Goal: Information Seeking & Learning: Learn about a topic

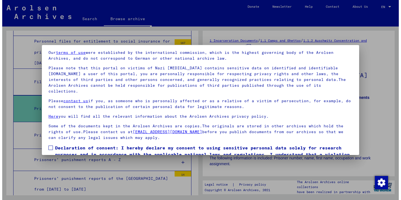
scroll to position [43, 0]
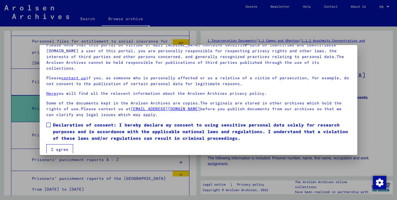
click at [46, 122] on span at bounding box center [48, 124] width 4 height 4
click at [61, 144] on button "I agree" at bounding box center [59, 149] width 27 height 10
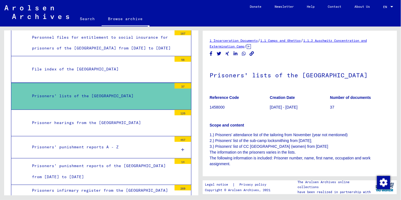
click at [133, 101] on div "Prisoners' lists of the [GEOGRAPHIC_DATA]" at bounding box center [100, 96] width 144 height 11
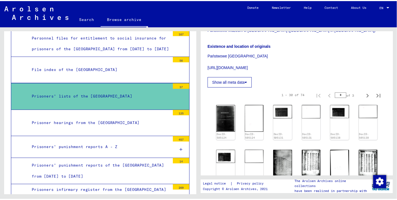
scroll to position [219, 0]
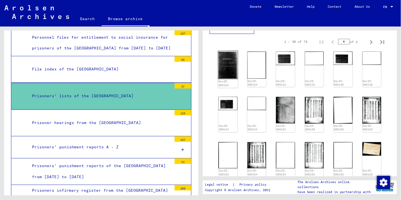
click at [224, 74] on img at bounding box center [228, 65] width 20 height 28
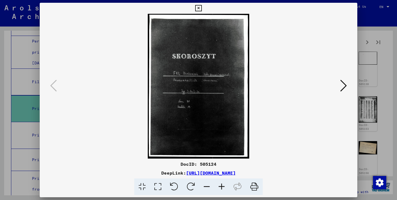
click at [345, 84] on icon at bounding box center [343, 85] width 7 height 13
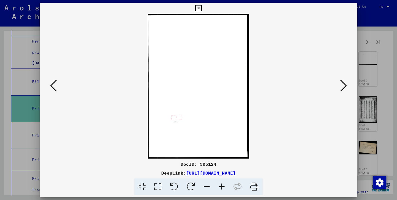
click at [345, 83] on icon at bounding box center [343, 85] width 7 height 13
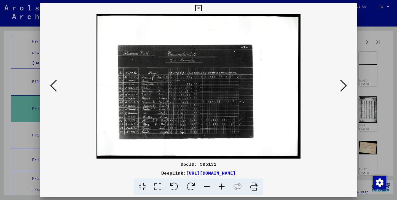
click at [345, 84] on icon at bounding box center [343, 85] width 7 height 13
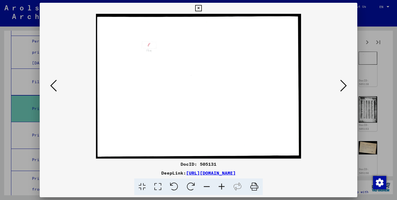
click at [345, 84] on icon at bounding box center [343, 85] width 7 height 13
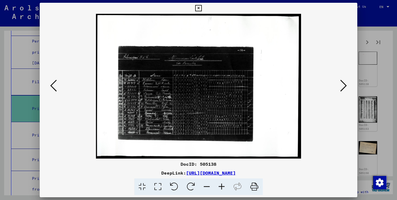
click at [345, 84] on icon at bounding box center [343, 85] width 7 height 13
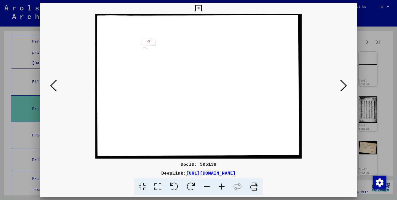
click at [345, 84] on icon at bounding box center [343, 85] width 7 height 13
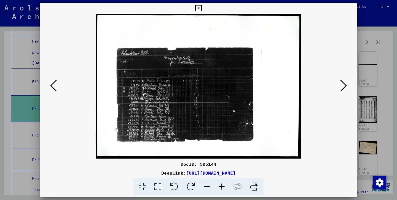
click at [345, 84] on icon at bounding box center [343, 85] width 7 height 13
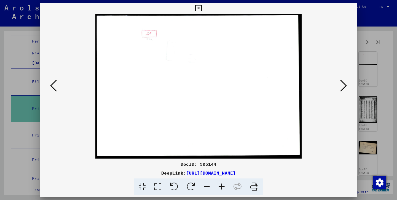
click at [345, 84] on icon at bounding box center [343, 85] width 7 height 13
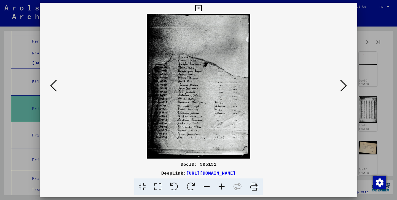
click at [223, 185] on icon at bounding box center [221, 186] width 15 height 17
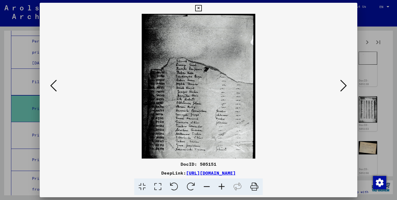
click at [223, 185] on icon at bounding box center [221, 186] width 15 height 17
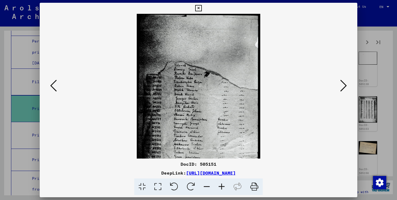
click at [223, 185] on icon at bounding box center [221, 186] width 15 height 17
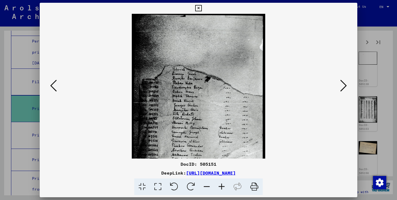
click at [223, 185] on icon at bounding box center [221, 186] width 15 height 17
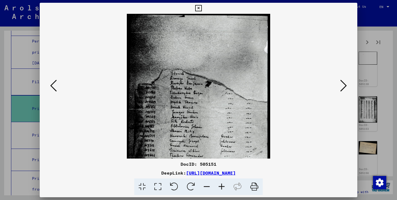
click at [223, 185] on icon at bounding box center [221, 186] width 15 height 17
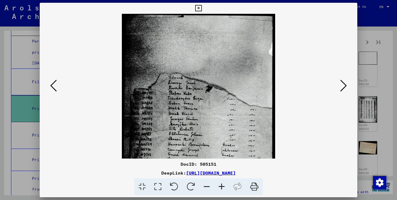
click at [223, 185] on icon at bounding box center [221, 186] width 15 height 17
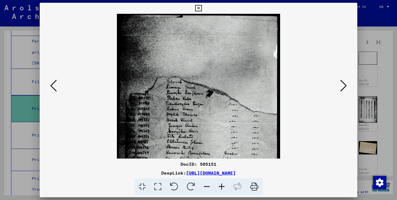
click at [223, 185] on icon at bounding box center [221, 186] width 15 height 17
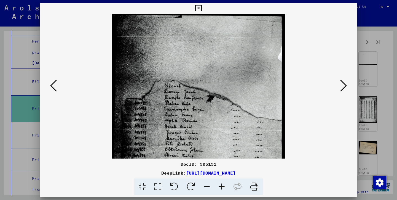
click at [223, 185] on icon at bounding box center [221, 186] width 15 height 17
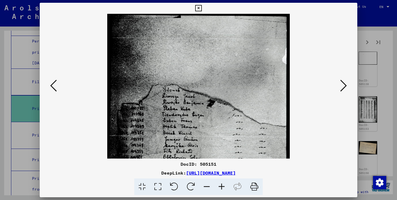
click at [223, 185] on icon at bounding box center [221, 186] width 15 height 17
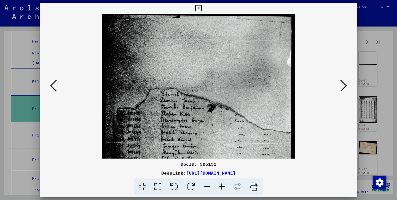
click at [223, 185] on icon at bounding box center [221, 186] width 15 height 17
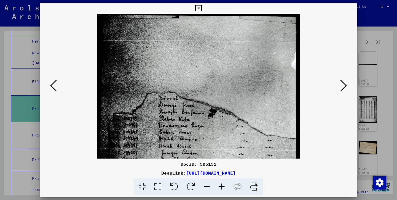
click at [223, 185] on icon at bounding box center [221, 186] width 15 height 17
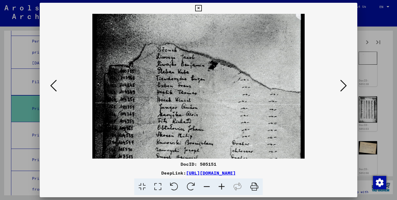
scroll to position [152, 0]
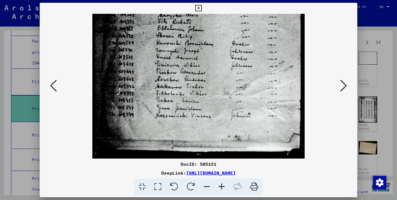
drag, startPoint x: 231, startPoint y: 131, endPoint x: 193, endPoint y: -22, distance: 157.8
click at [193, 0] on html "Search Browse archive Donate Newsletter Help Contact About Us Search Browse arc…" at bounding box center [198, 100] width 397 height 200
click at [347, 84] on icon at bounding box center [343, 85] width 7 height 13
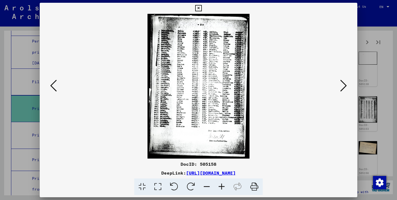
click at [224, 185] on icon at bounding box center [221, 186] width 15 height 17
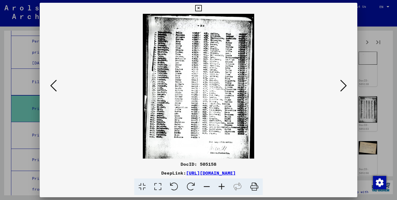
click at [224, 185] on icon at bounding box center [221, 186] width 15 height 17
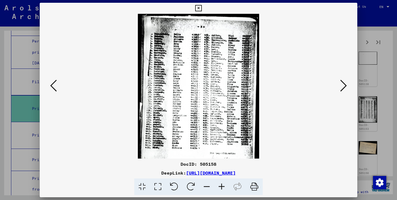
click at [224, 185] on icon at bounding box center [221, 186] width 15 height 17
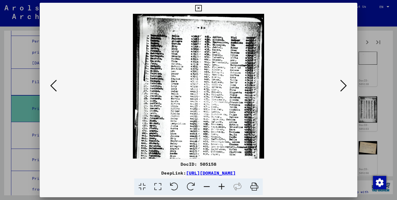
click at [224, 185] on icon at bounding box center [221, 186] width 15 height 17
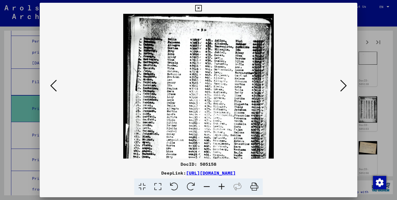
click at [224, 185] on icon at bounding box center [221, 186] width 15 height 17
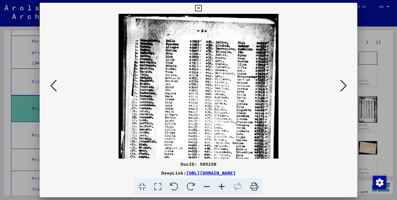
click at [224, 185] on icon at bounding box center [221, 186] width 15 height 17
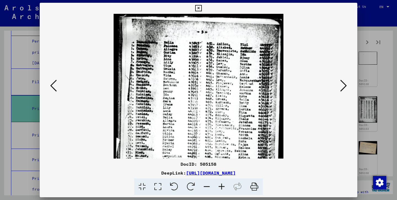
click at [224, 185] on icon at bounding box center [221, 186] width 15 height 17
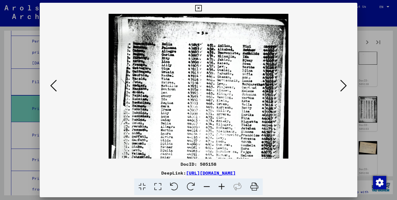
click at [224, 185] on icon at bounding box center [221, 186] width 15 height 17
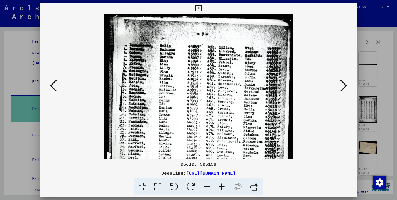
click at [224, 185] on icon at bounding box center [221, 186] width 15 height 17
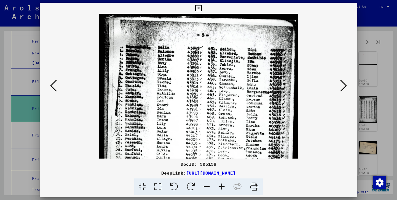
click at [224, 185] on icon at bounding box center [221, 186] width 15 height 17
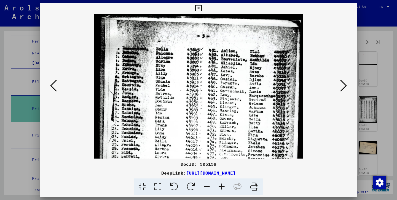
click at [224, 185] on icon at bounding box center [221, 186] width 15 height 17
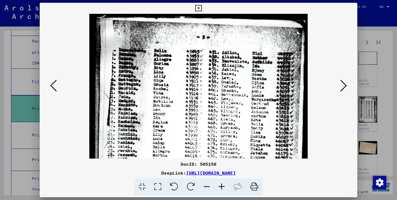
click at [224, 185] on icon at bounding box center [221, 186] width 15 height 17
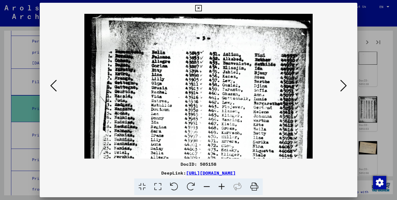
click at [224, 185] on icon at bounding box center [221, 186] width 15 height 17
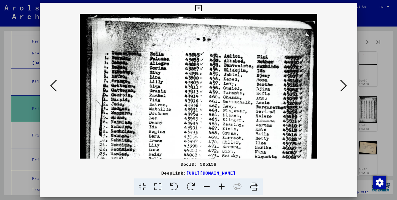
click at [224, 185] on icon at bounding box center [221, 186] width 15 height 17
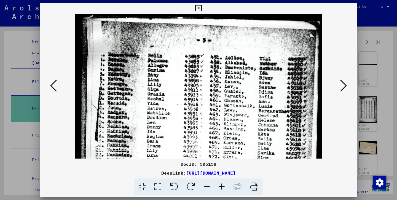
click at [224, 185] on icon at bounding box center [221, 186] width 15 height 17
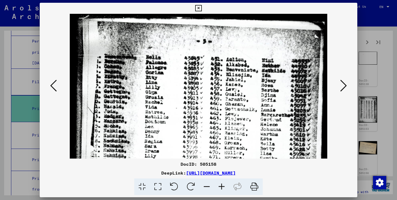
click at [224, 185] on icon at bounding box center [221, 186] width 15 height 17
